Goal: Transaction & Acquisition: Purchase product/service

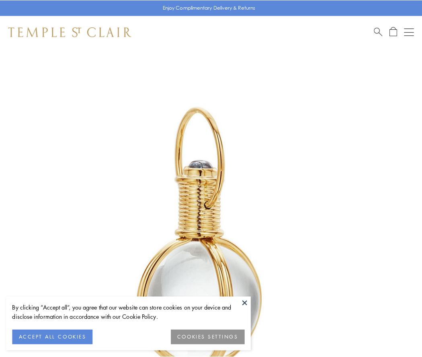
scroll to position [210, 0]
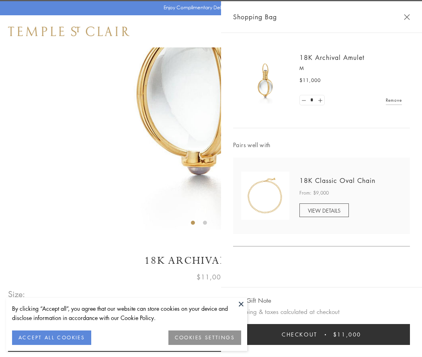
click at [322, 335] on button "Checkout $11,000" at bounding box center [321, 334] width 177 height 21
